Goal: Task Accomplishment & Management: Manage account settings

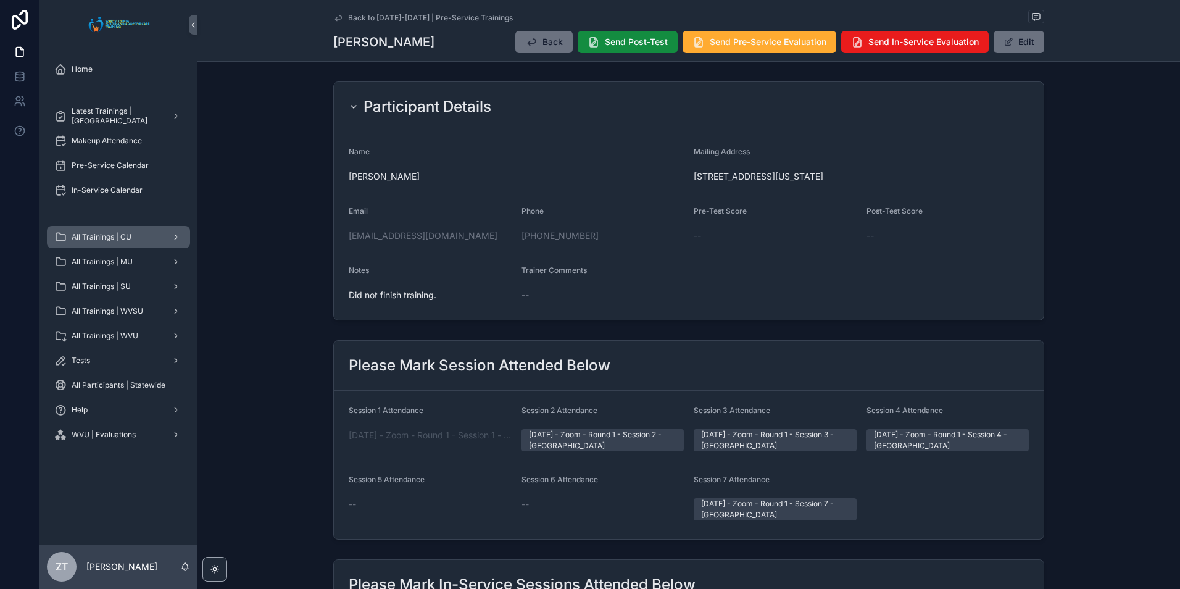
click at [131, 238] on span "All Trainings | CU" at bounding box center [102, 237] width 60 height 10
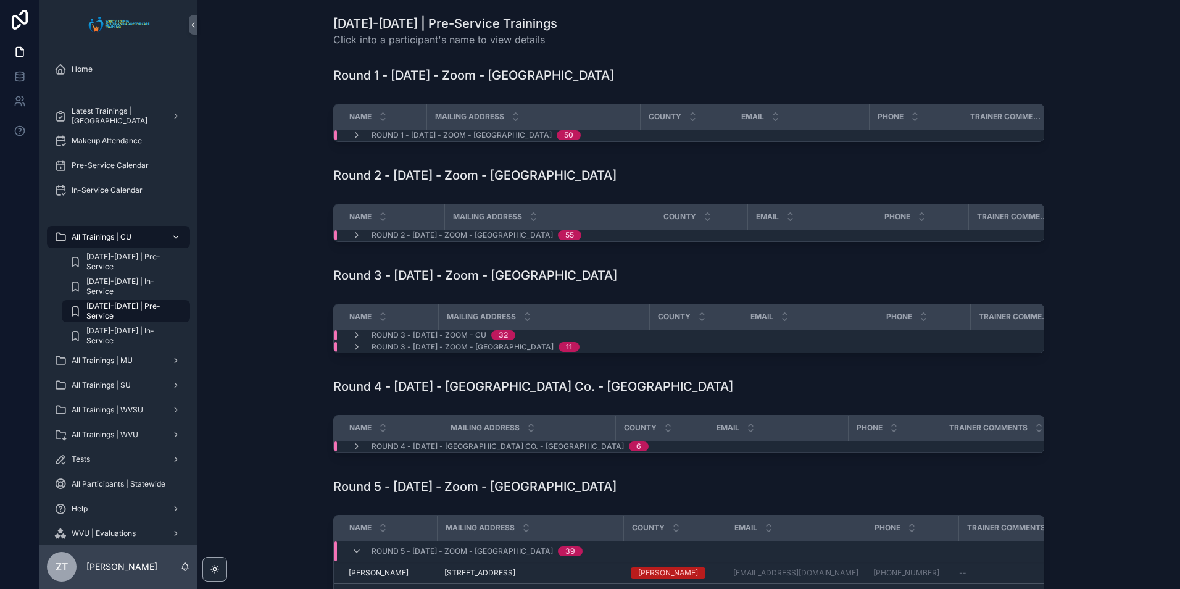
click at [134, 310] on span "[DATE]-[DATE] | Pre-Service" at bounding box center [131, 311] width 91 height 20
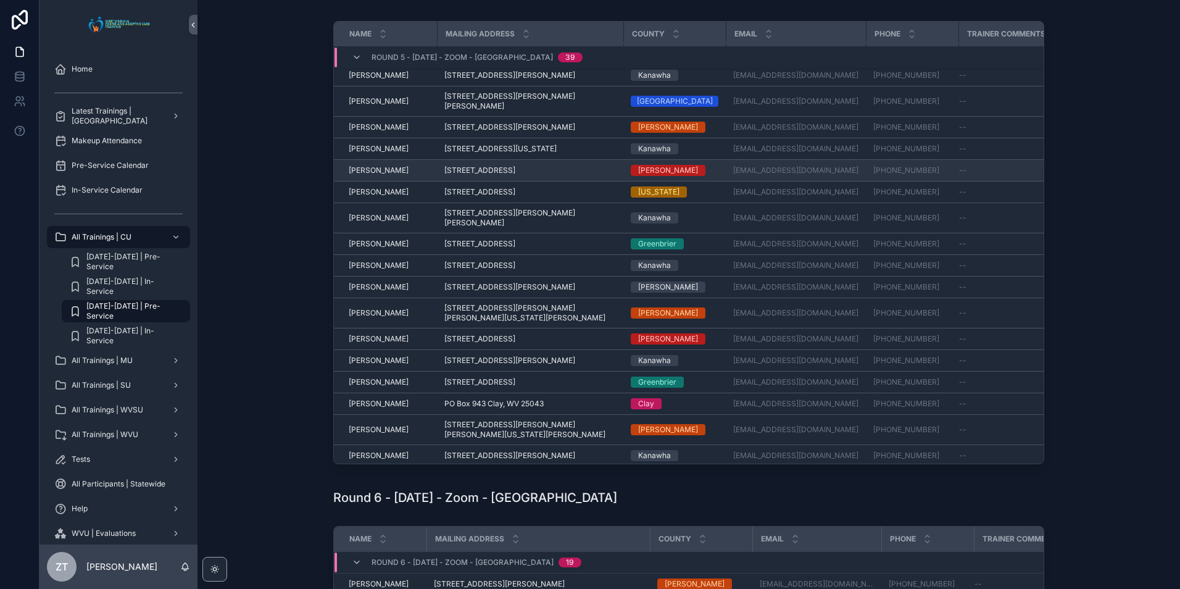
scroll to position [388, 0]
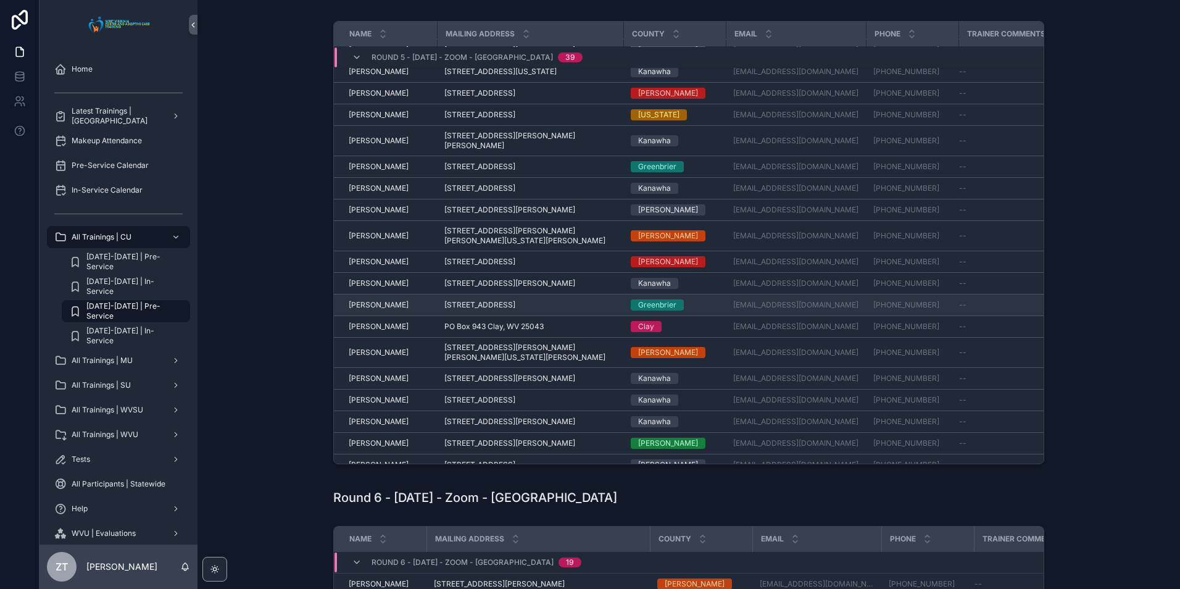
click at [379, 310] on span "[PERSON_NAME]" at bounding box center [379, 305] width 60 height 10
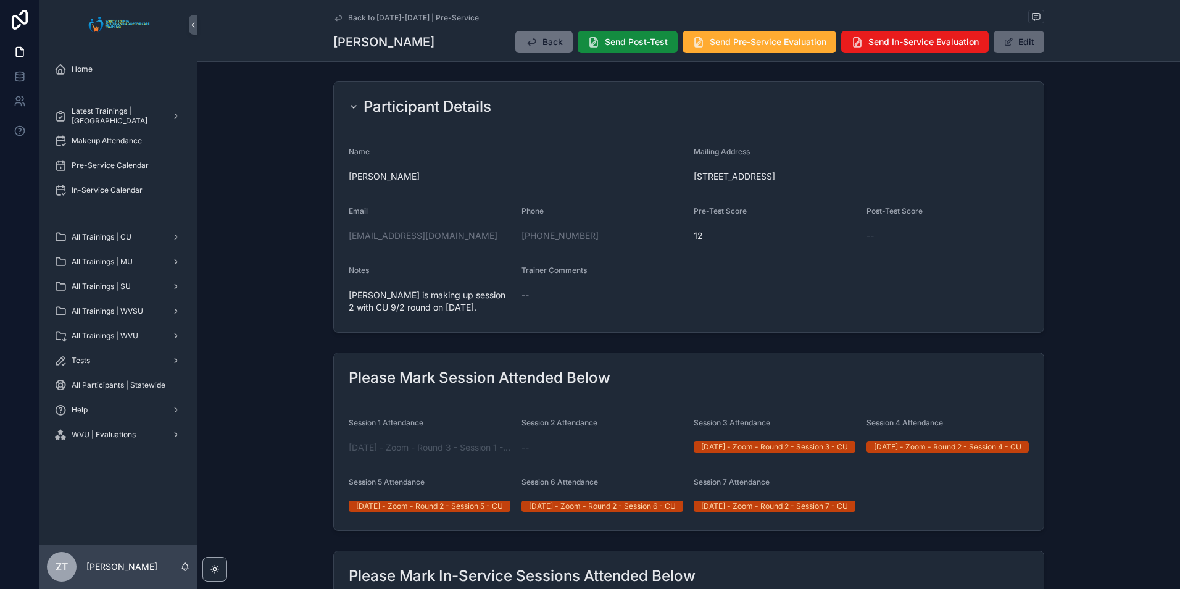
click at [1022, 47] on button "Edit" at bounding box center [1019, 42] width 51 height 22
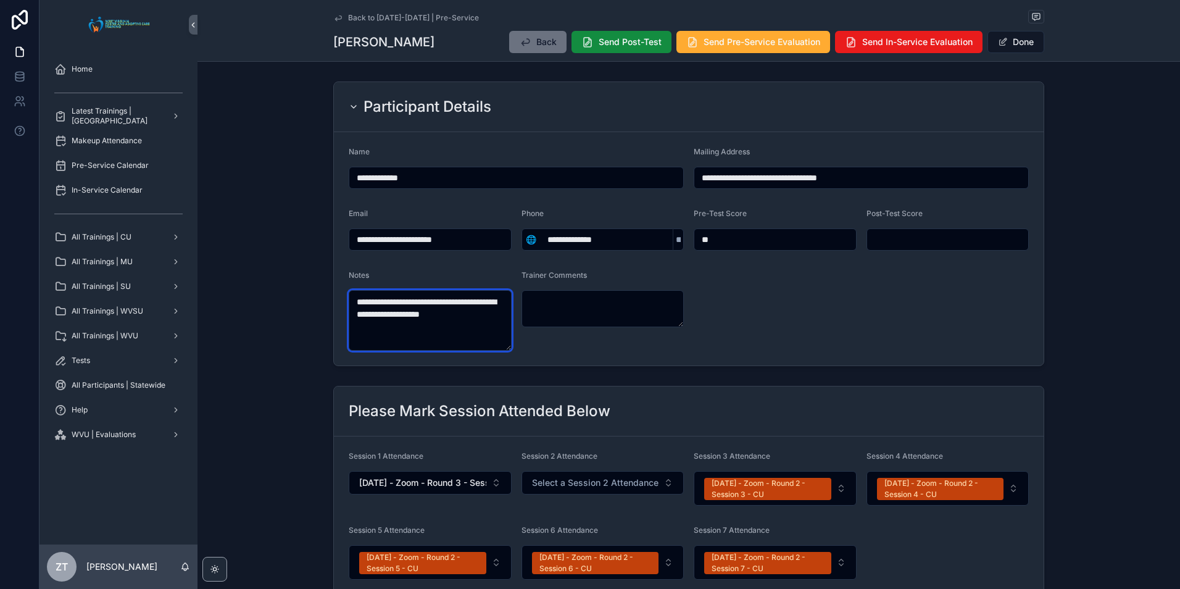
click at [485, 315] on textarea "**********" at bounding box center [430, 320] width 163 height 60
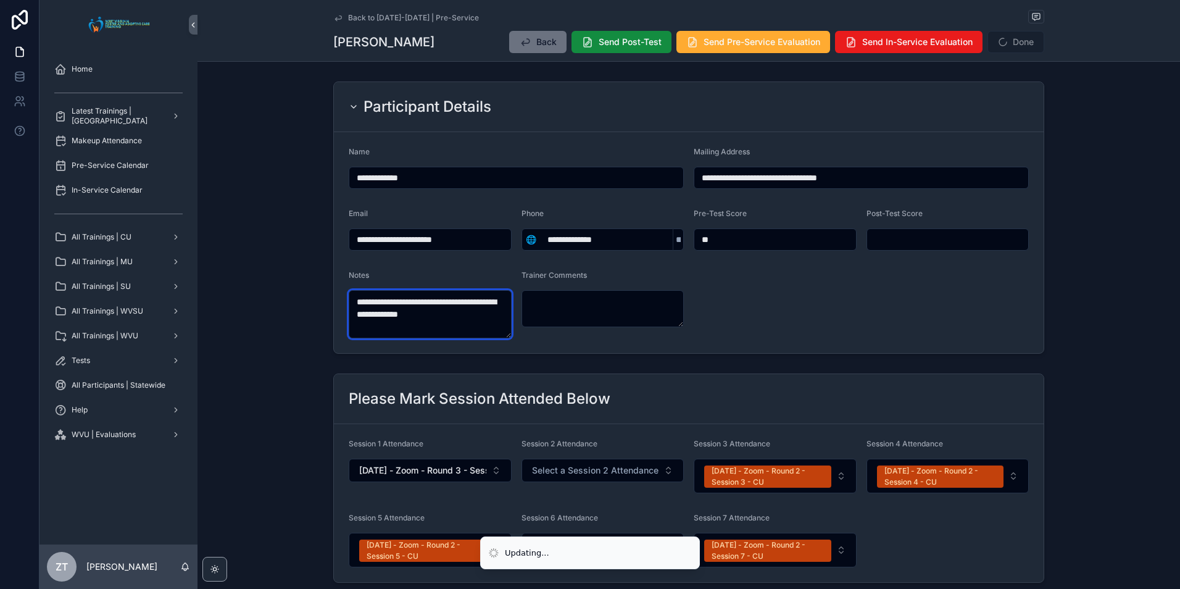
type textarea "**********"
click at [784, 290] on form "**********" at bounding box center [689, 242] width 710 height 221
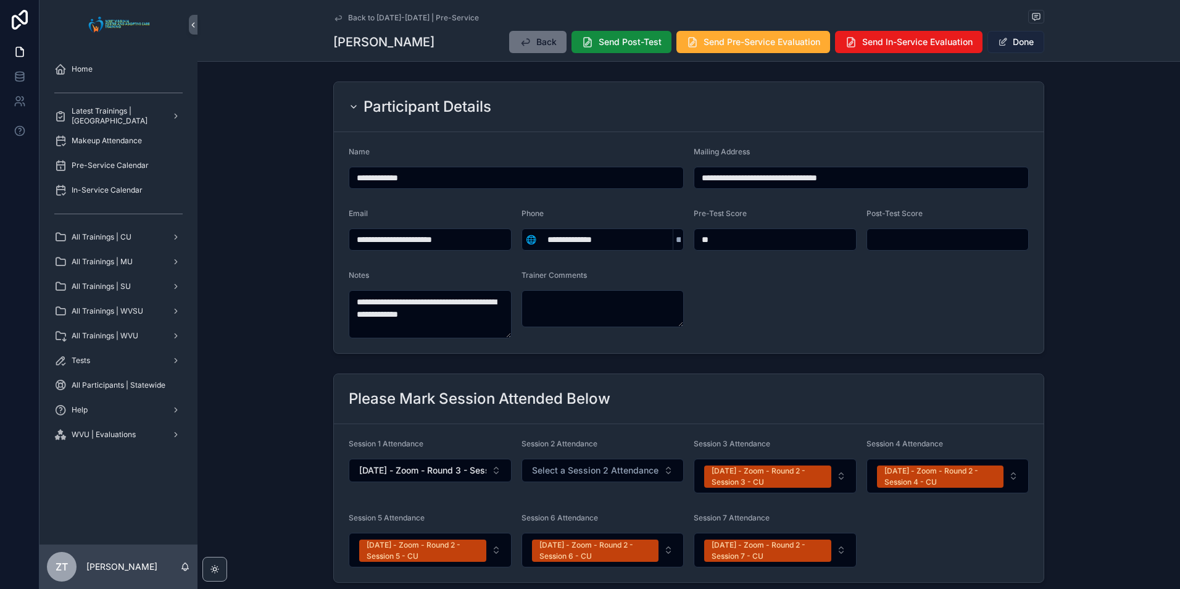
click at [1004, 45] on button "Done" at bounding box center [1015, 42] width 57 height 22
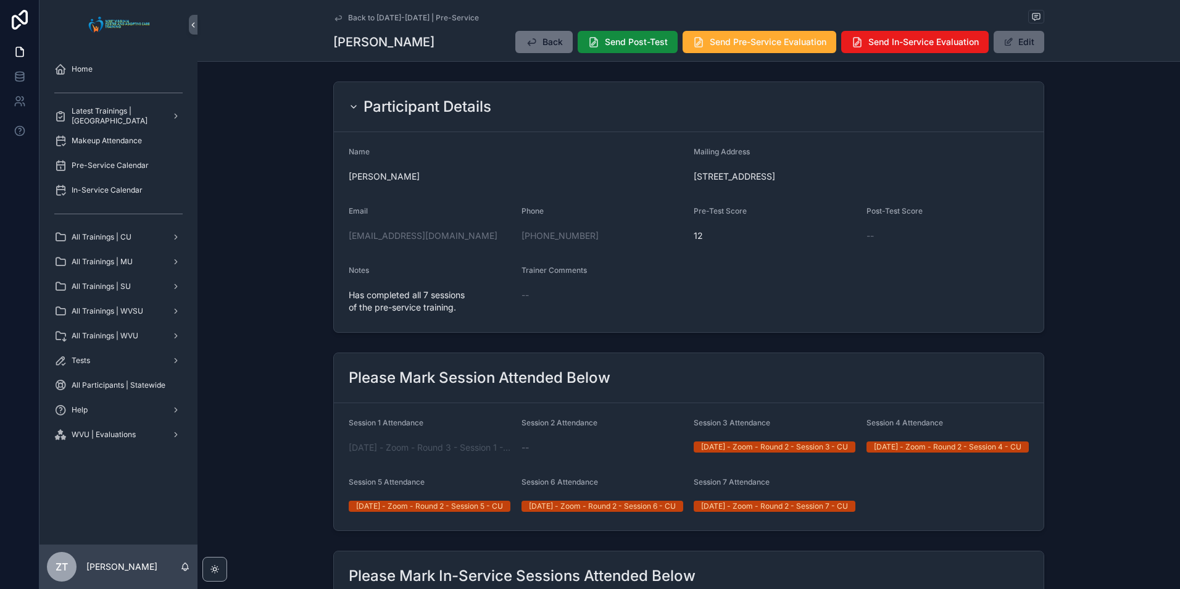
click at [1013, 46] on button "Edit" at bounding box center [1019, 42] width 51 height 22
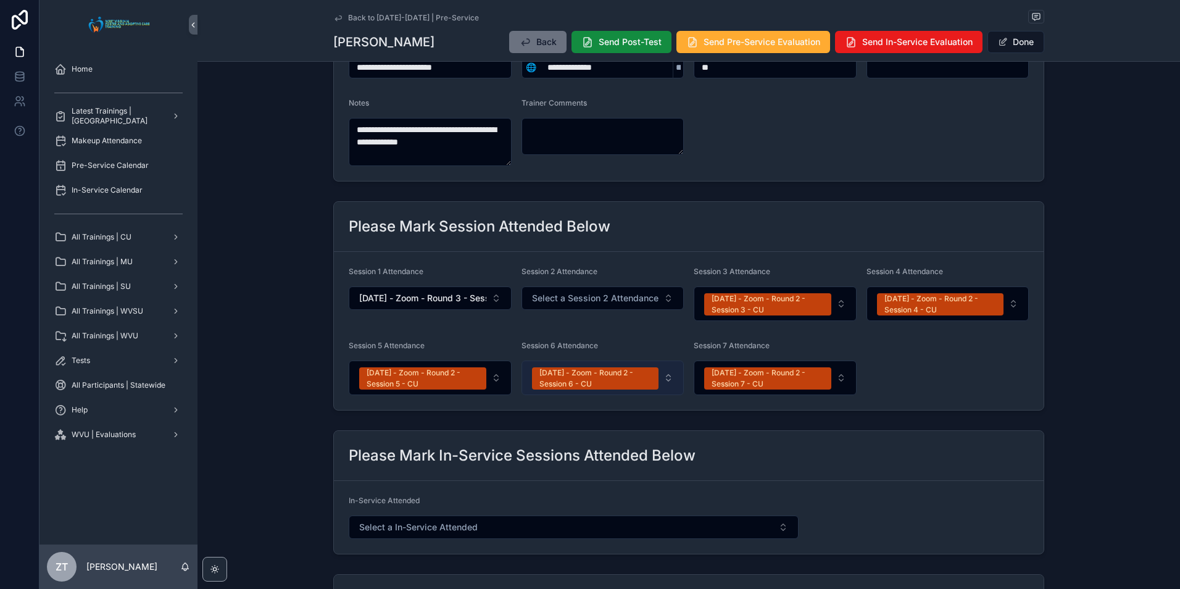
scroll to position [185, 0]
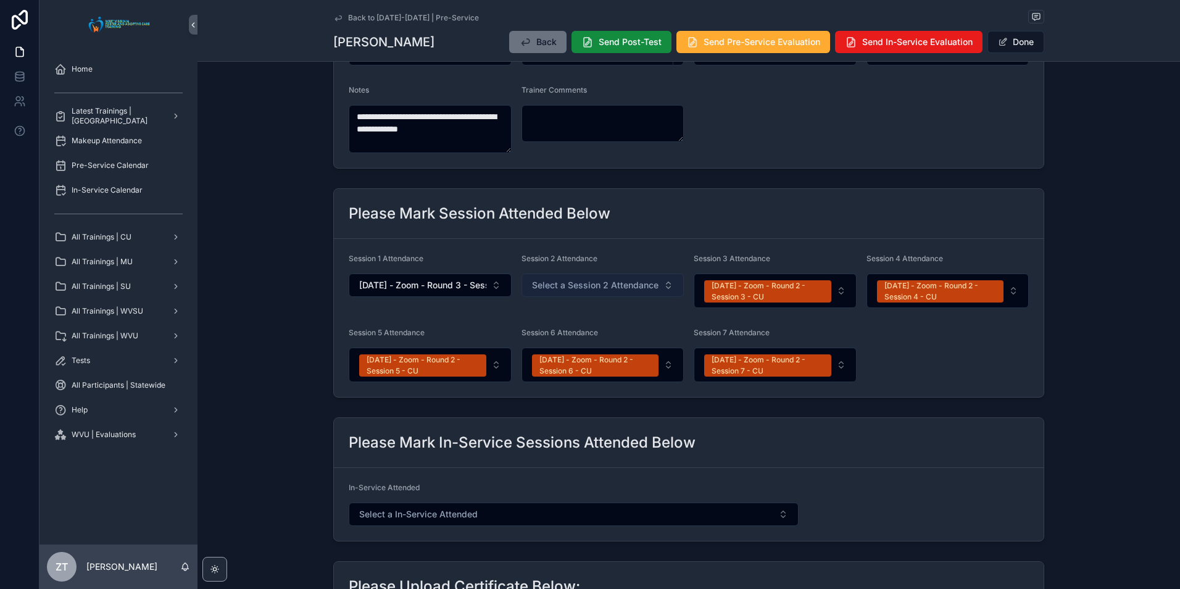
click at [588, 281] on span "Select a Session 2 Attendance" at bounding box center [595, 285] width 127 height 12
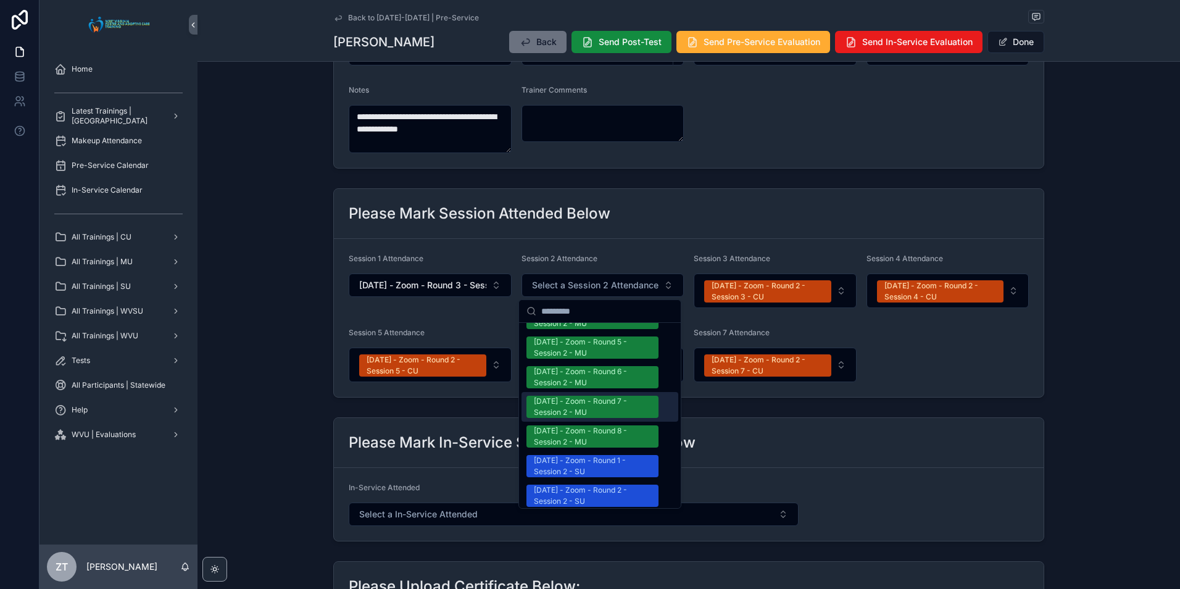
scroll to position [1173, 0]
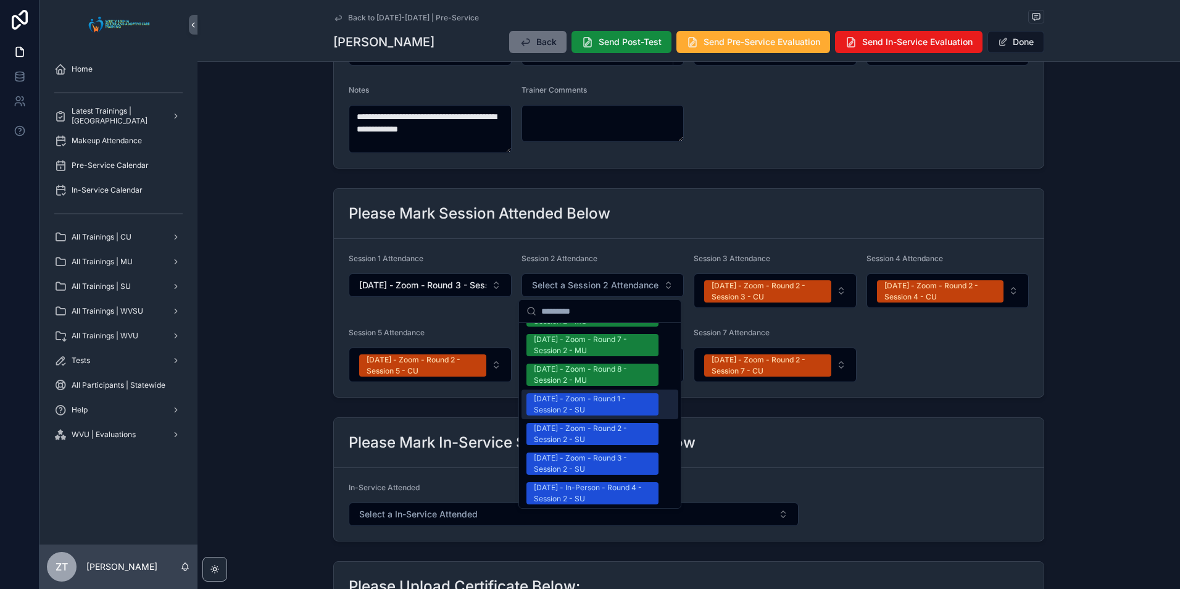
click at [597, 393] on div "[DATE] - Zoom - Round 1 - Session 2 - SU" at bounding box center [592, 404] width 117 height 22
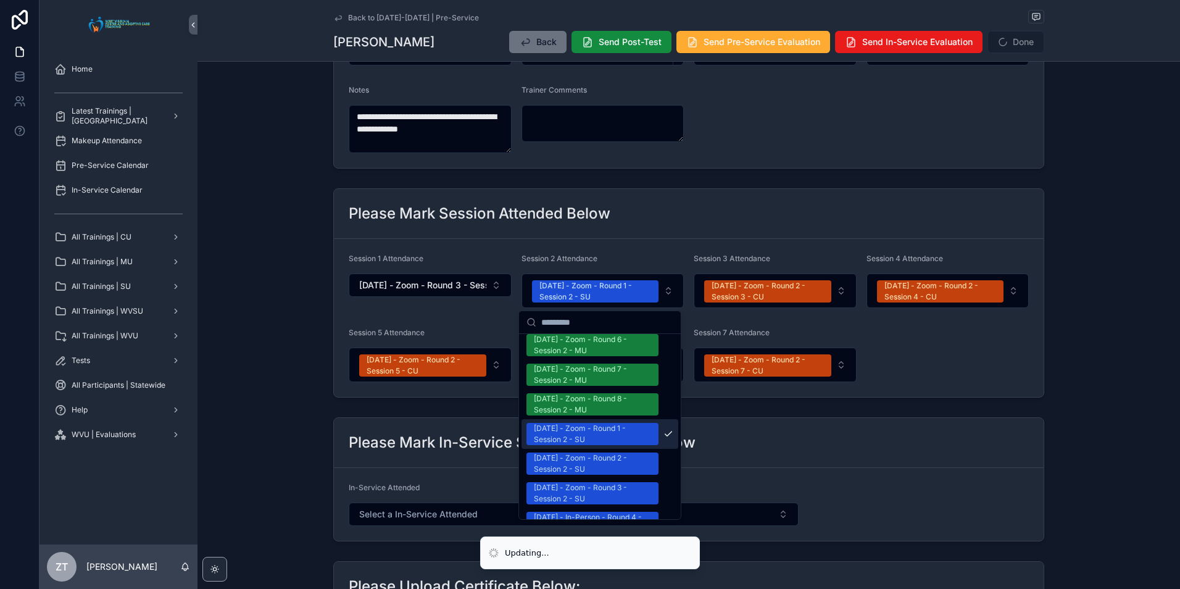
scroll to position [1191, 0]
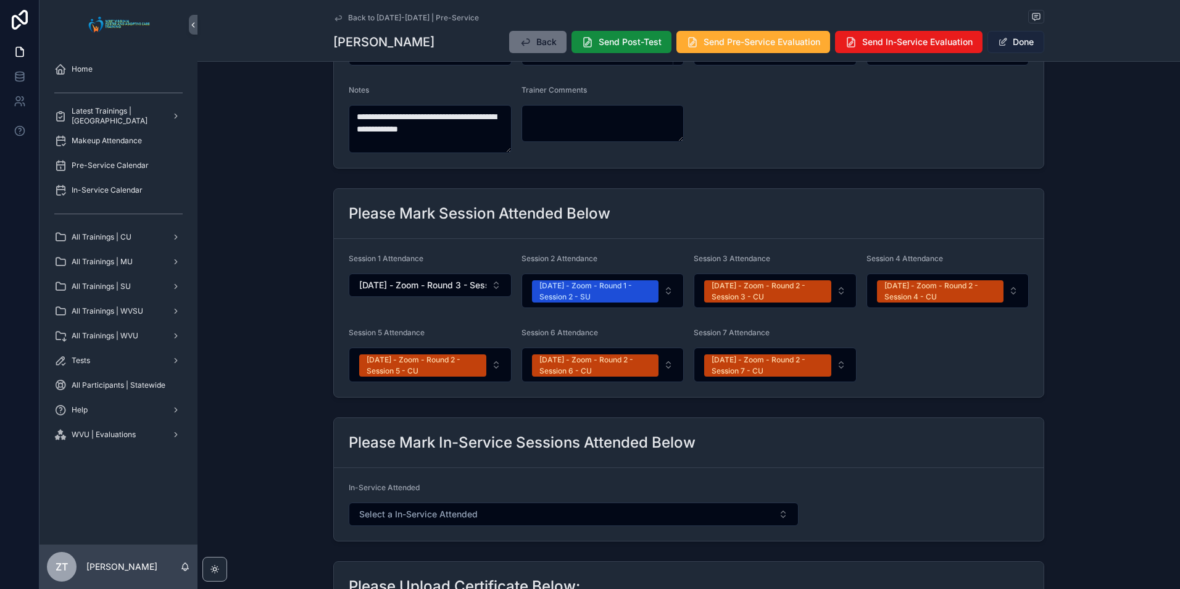
click at [1027, 42] on button "Done" at bounding box center [1015, 42] width 57 height 22
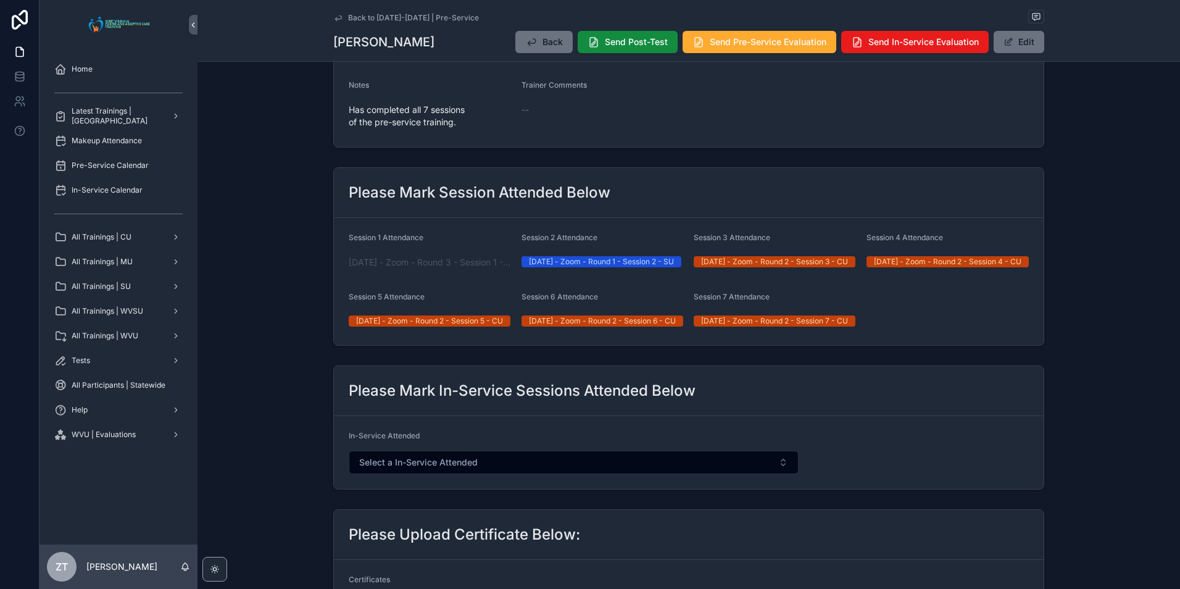
scroll to position [0, 0]
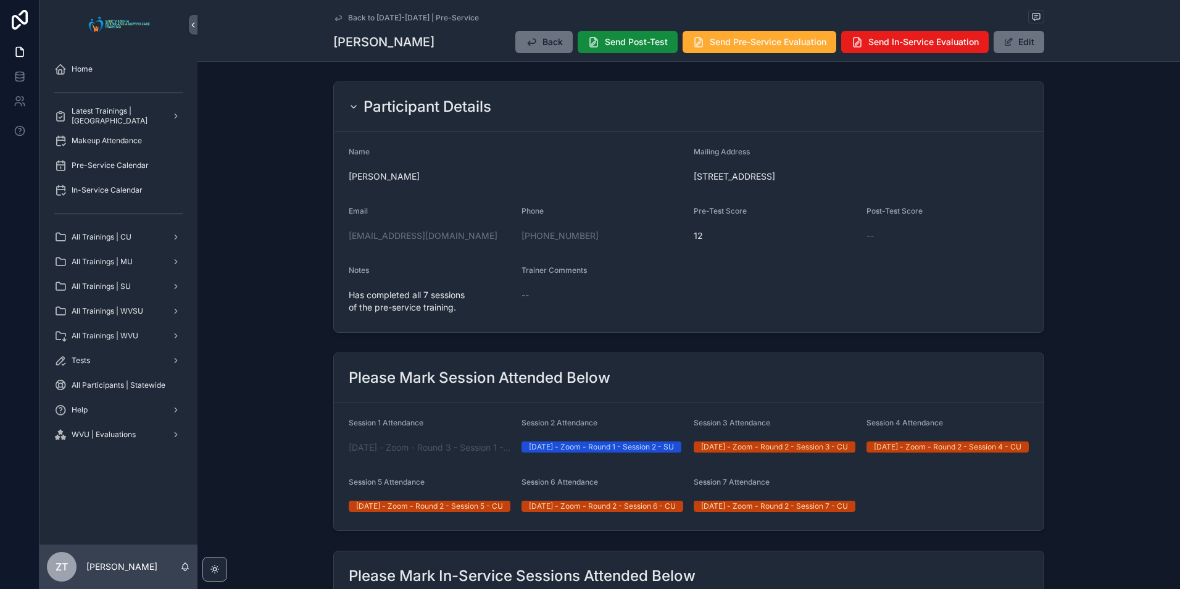
click at [336, 14] on icon "scrollable content" at bounding box center [338, 18] width 10 height 10
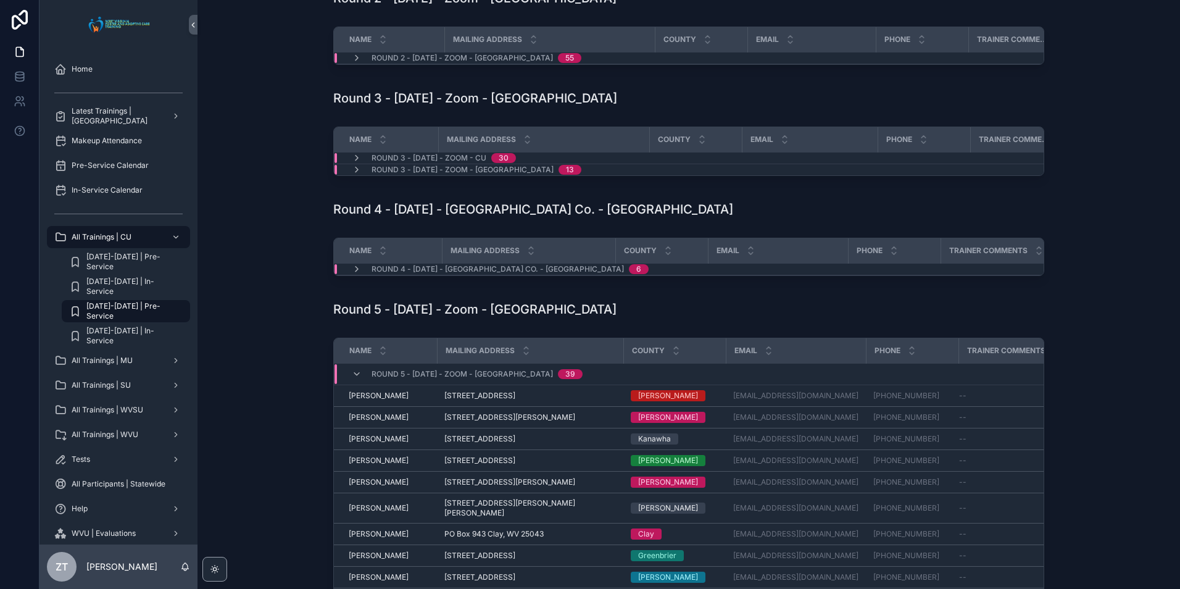
scroll to position [247, 0]
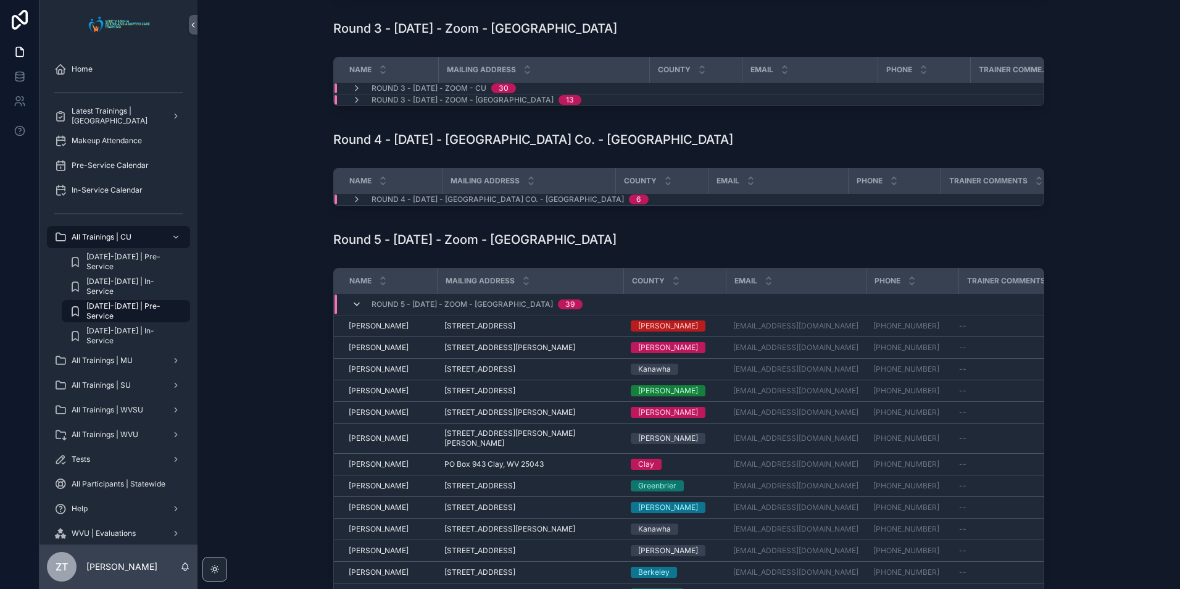
click at [353, 309] on icon "scrollable content" at bounding box center [357, 304] width 10 height 10
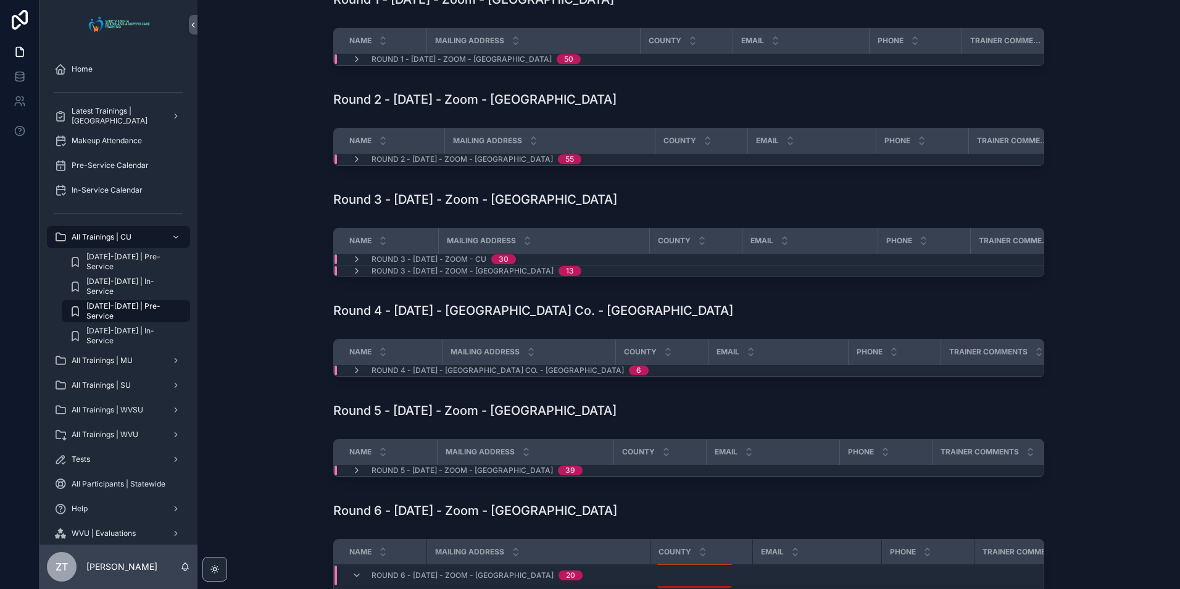
scroll to position [0, 0]
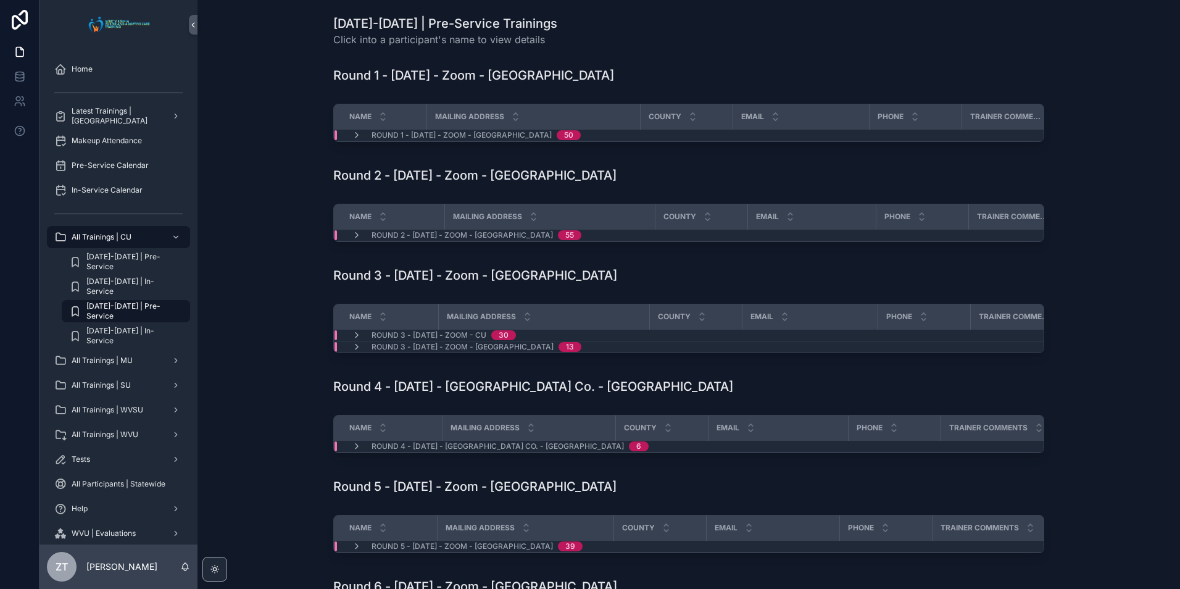
click at [149, 305] on div "[DATE]-[DATE] | Pre-Service" at bounding box center [126, 311] width 114 height 20
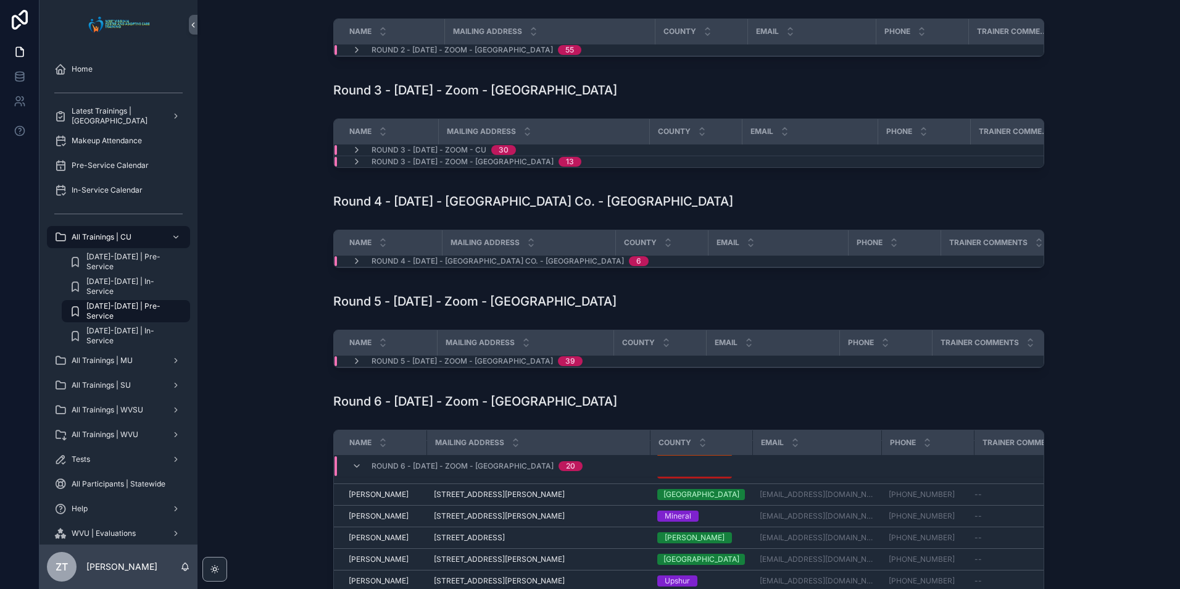
scroll to position [247, 0]
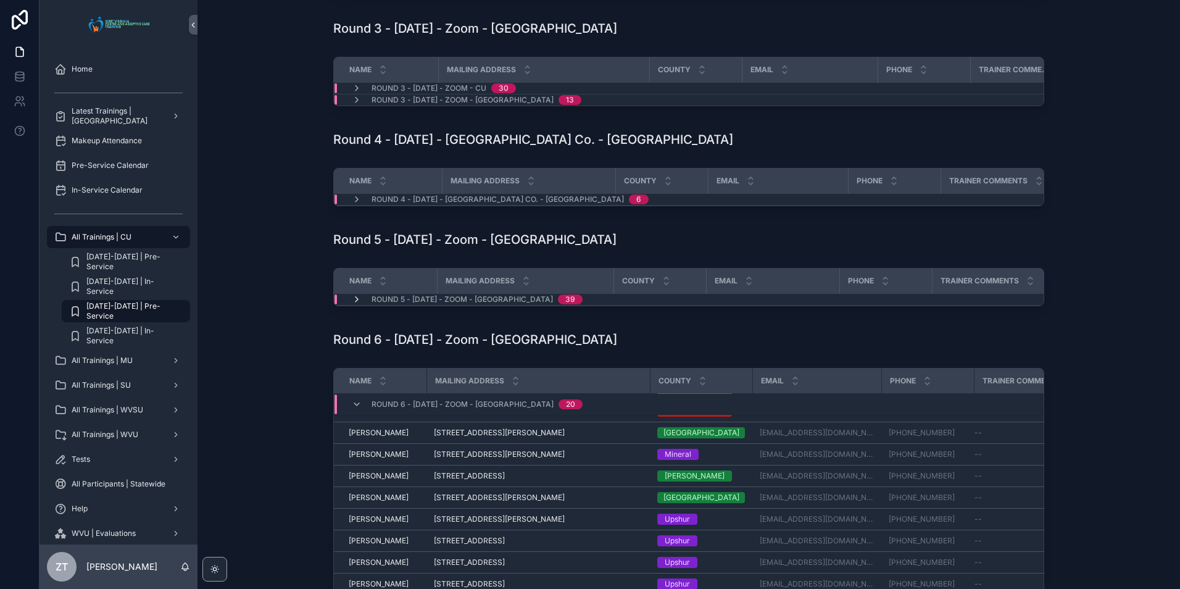
click at [352, 304] on icon "scrollable content" at bounding box center [357, 299] width 10 height 10
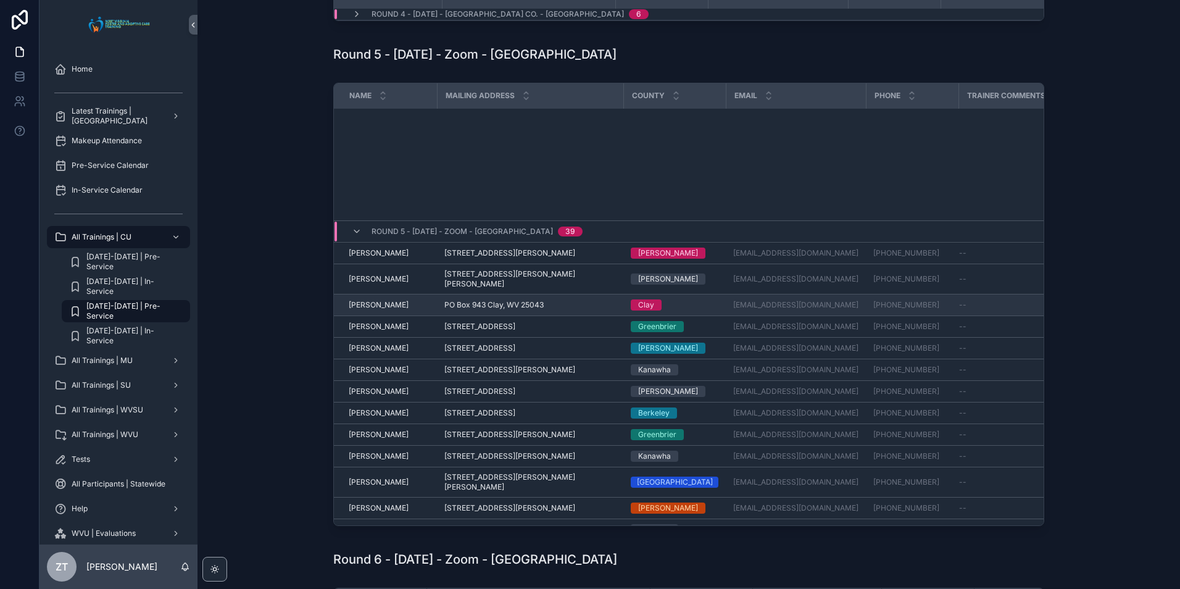
scroll to position [496, 0]
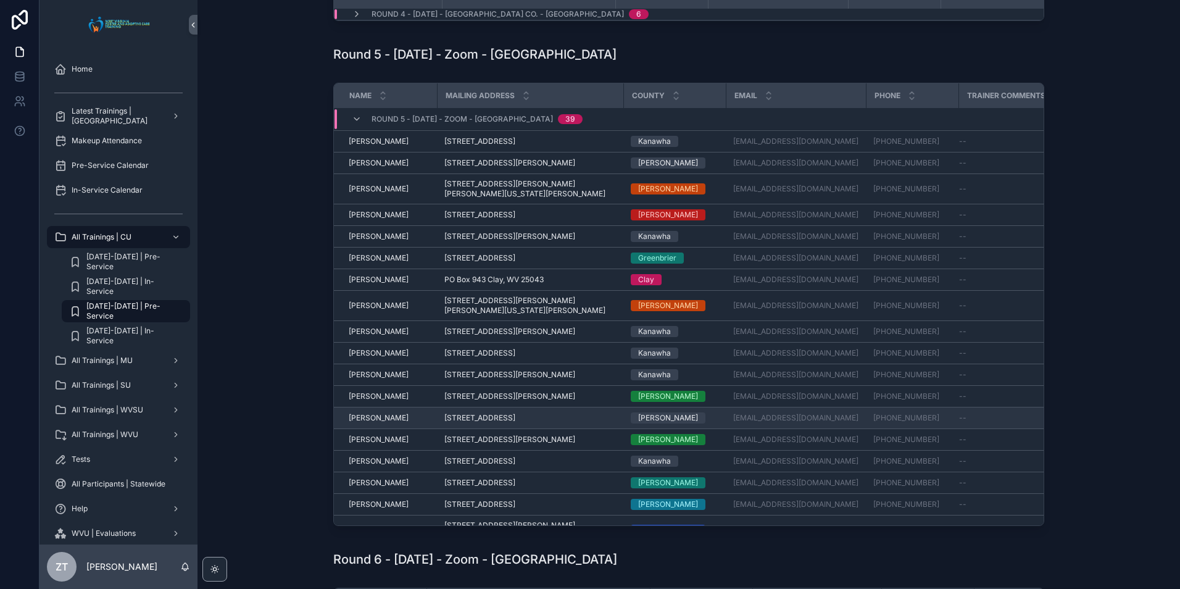
click at [378, 423] on span "[PERSON_NAME]" at bounding box center [379, 418] width 60 height 10
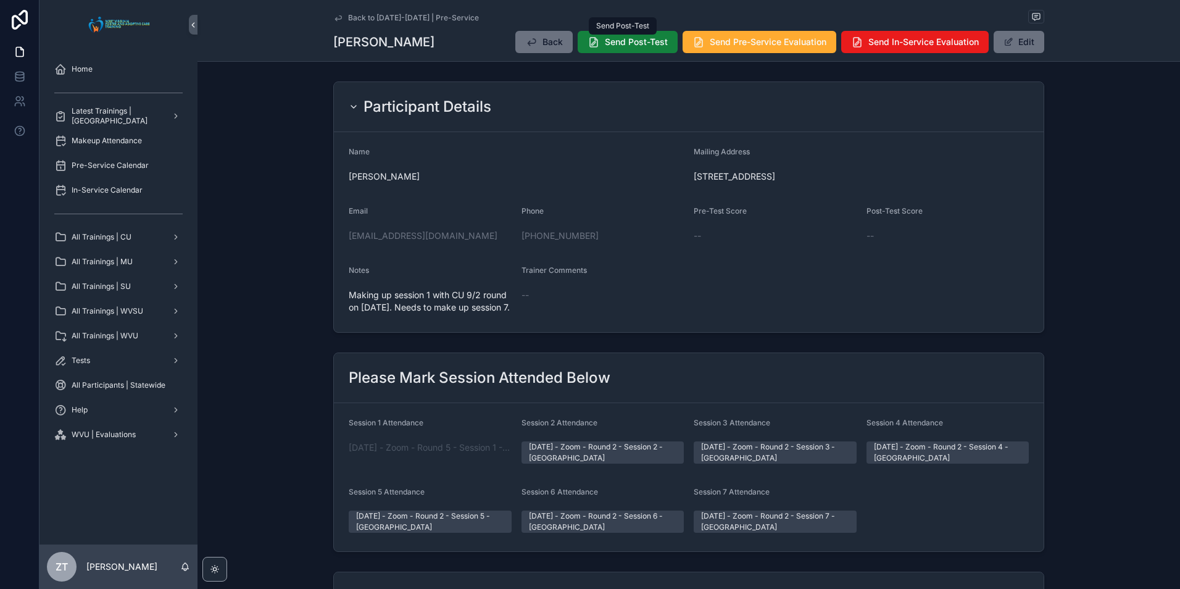
click at [611, 46] on span "Send Post-Test" at bounding box center [636, 42] width 63 height 12
click at [135, 317] on div "All Trainings | WVSU" at bounding box center [118, 311] width 128 height 20
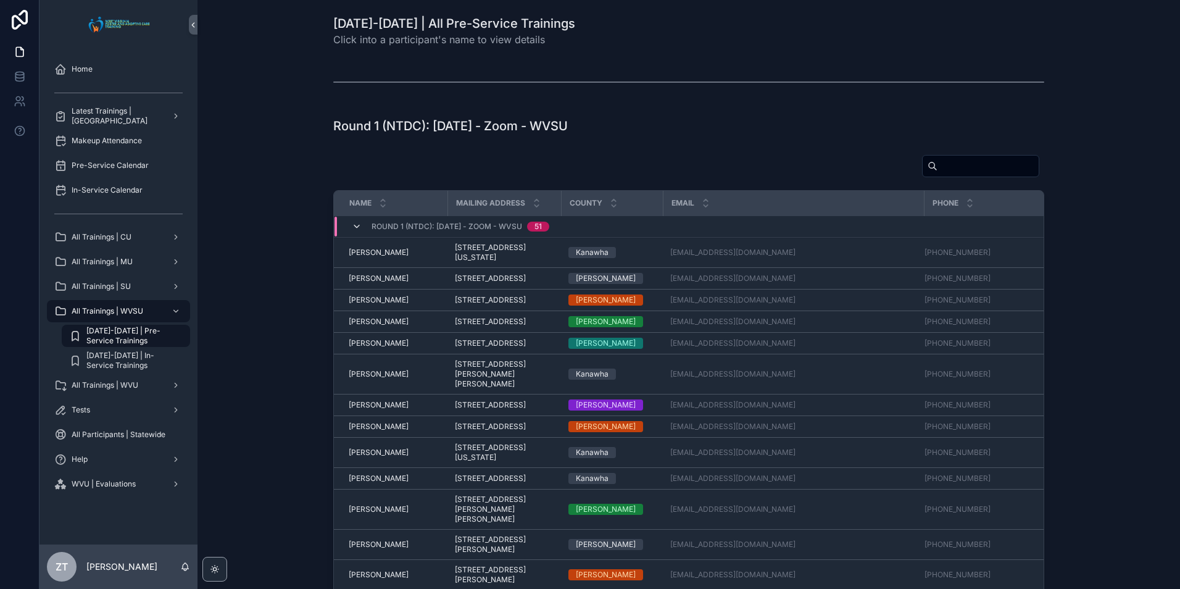
click at [352, 225] on icon "scrollable content" at bounding box center [357, 227] width 10 height 10
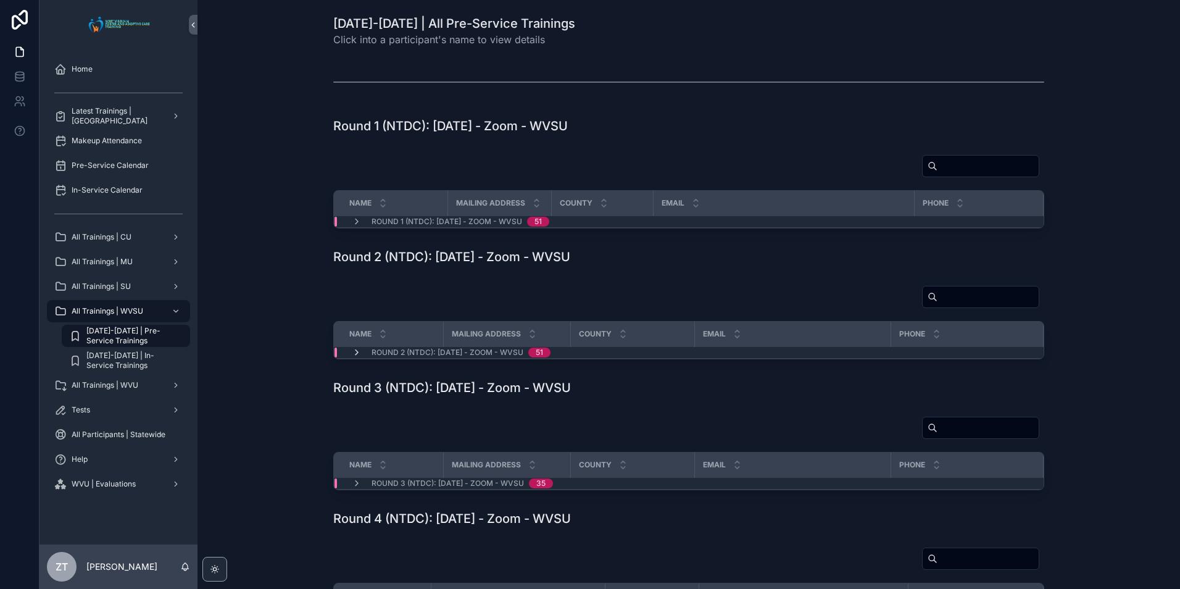
click at [354, 352] on icon "scrollable content" at bounding box center [357, 352] width 10 height 10
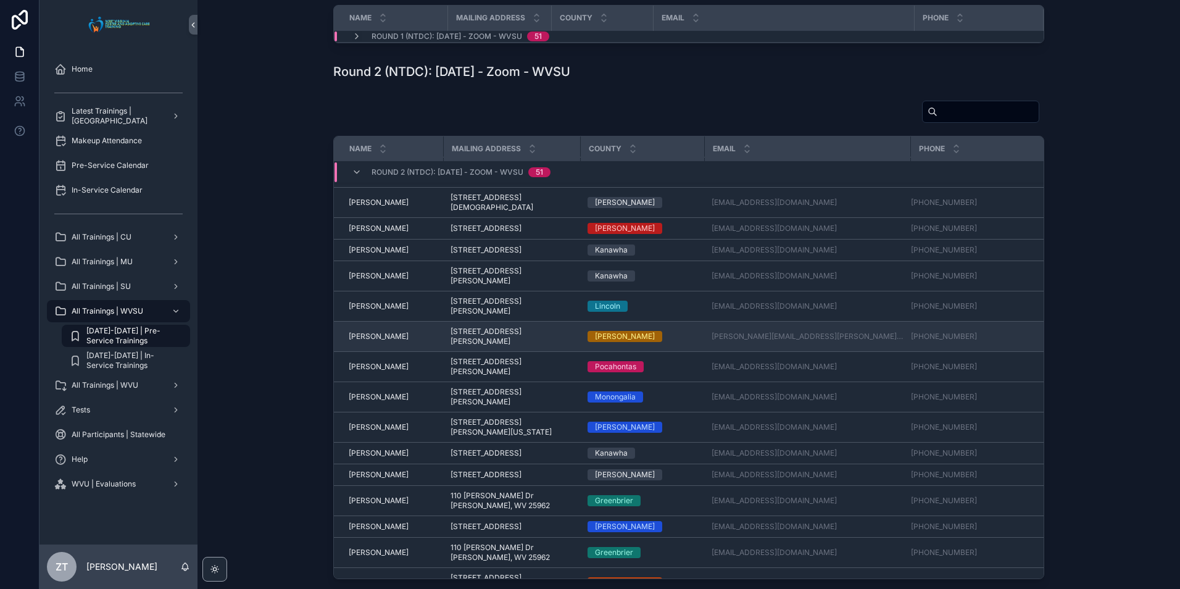
scroll to position [1118, 0]
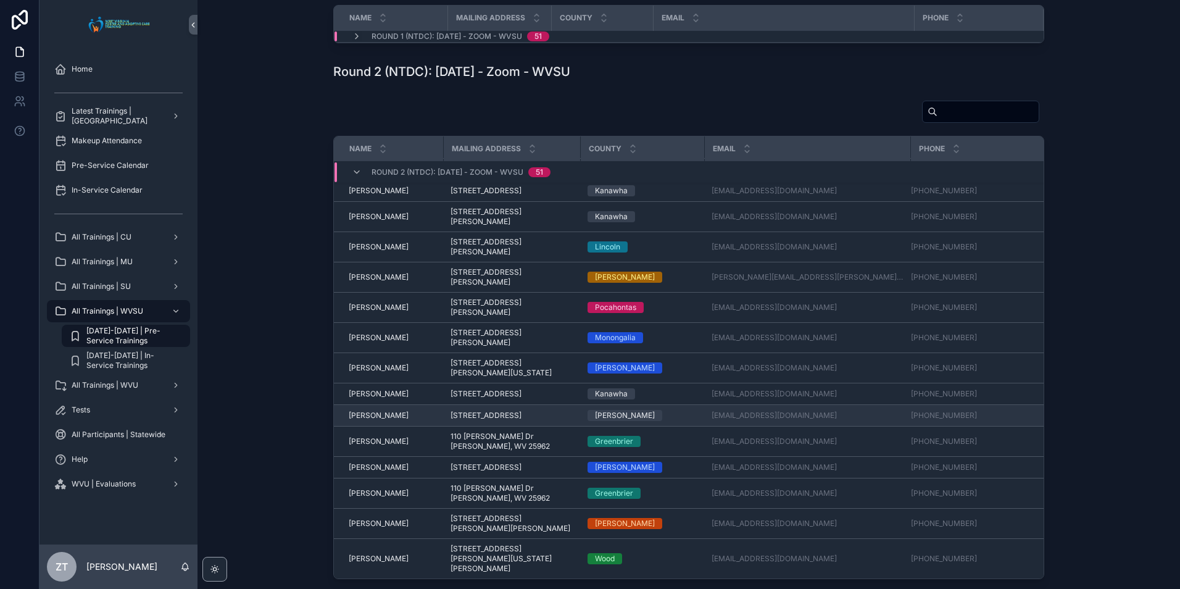
click at [368, 420] on span "[PERSON_NAME]" at bounding box center [379, 415] width 60 height 10
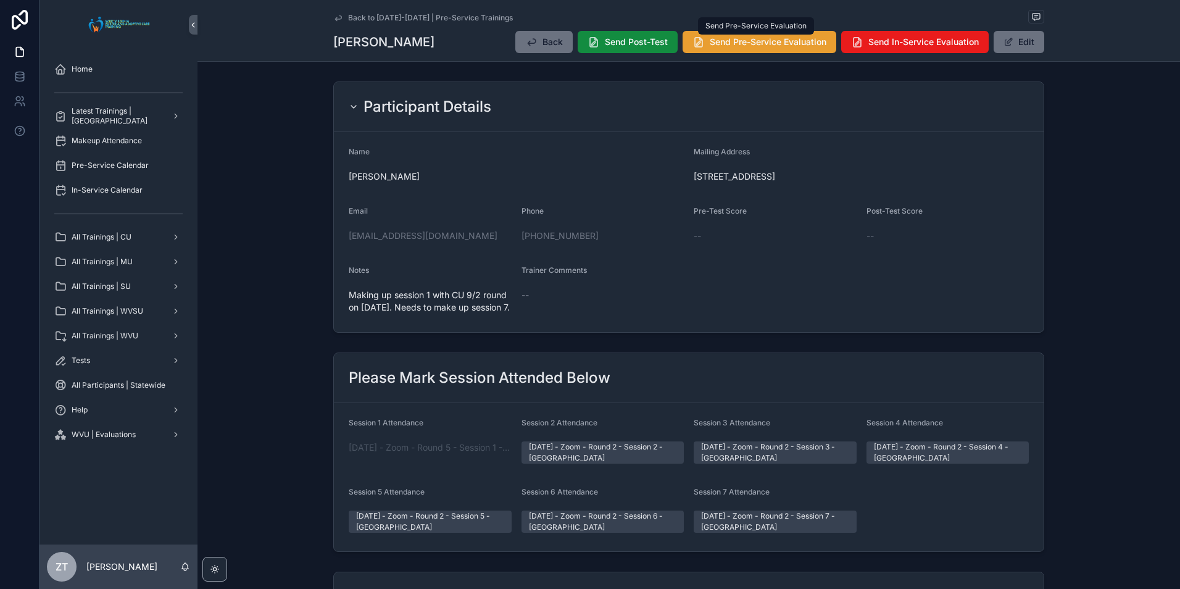
click at [761, 43] on span "Send Pre-Service Evaluation" at bounding box center [768, 42] width 117 height 12
click at [1009, 46] on span "scrollable content" at bounding box center [1009, 42] width 10 height 10
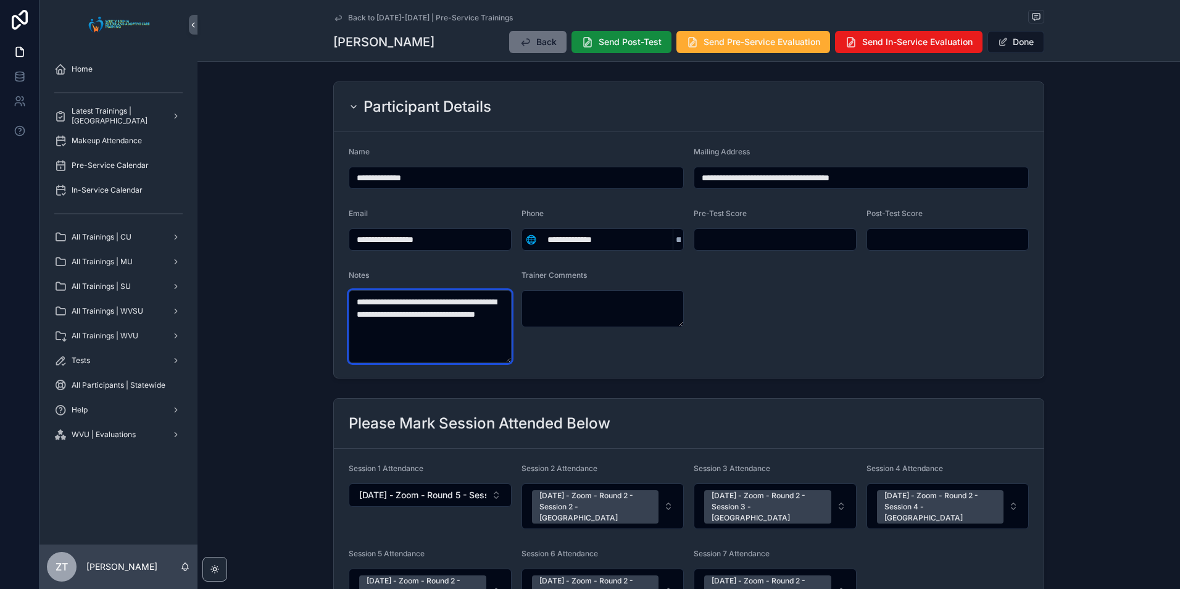
click at [402, 322] on textarea "**********" at bounding box center [430, 326] width 163 height 73
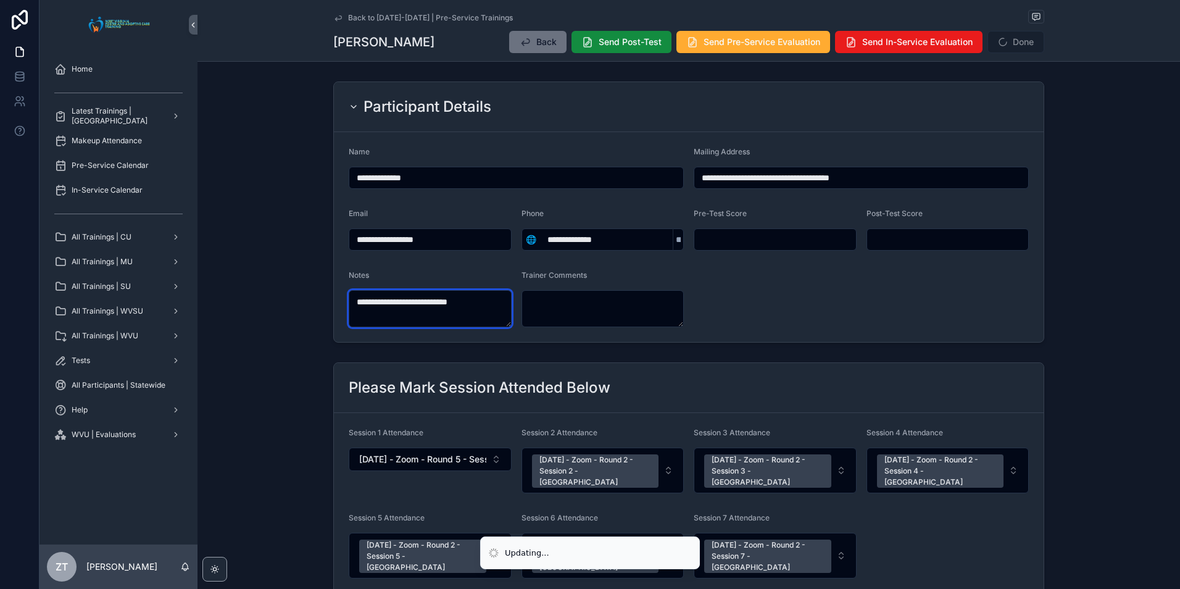
type textarea "**********"
click at [935, 295] on form "**********" at bounding box center [689, 237] width 710 height 210
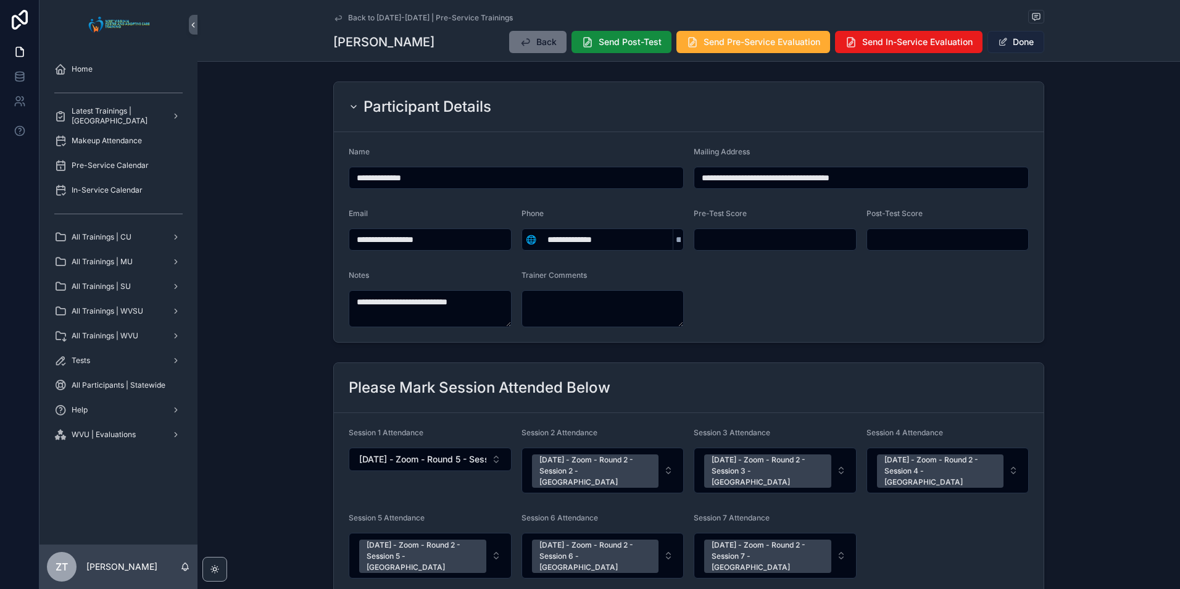
click at [1010, 49] on button "Done" at bounding box center [1015, 42] width 57 height 22
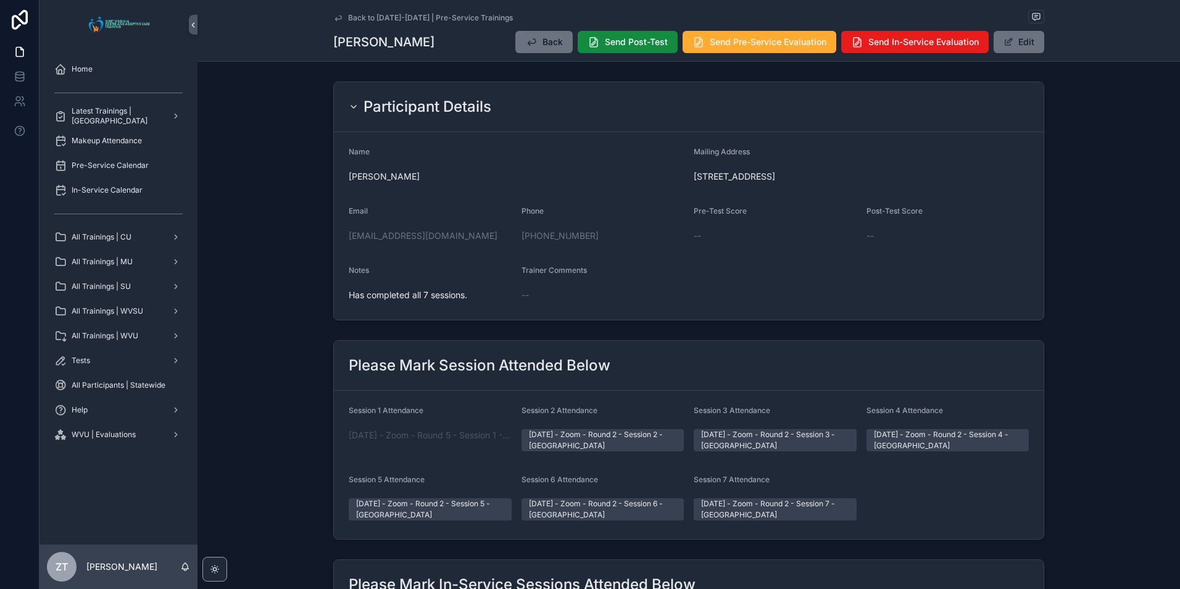
click at [336, 20] on icon "scrollable content" at bounding box center [338, 18] width 10 height 10
